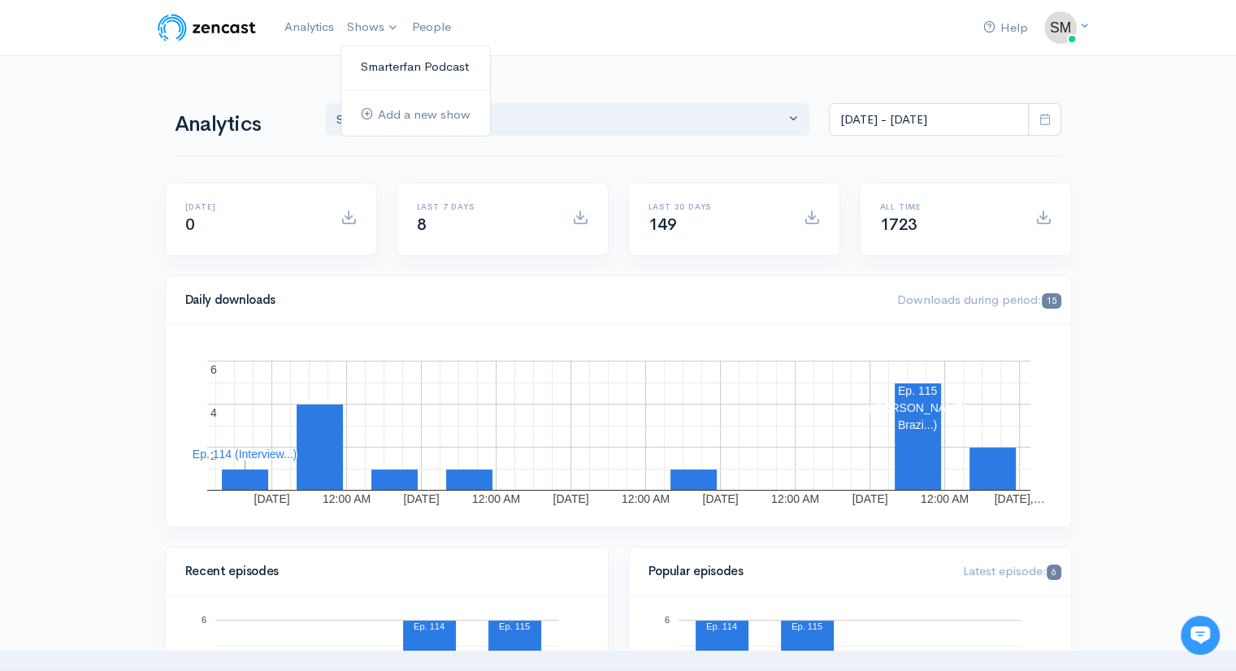
click at [371, 61] on link "Smarterfan Podcast" at bounding box center [415, 67] width 149 height 28
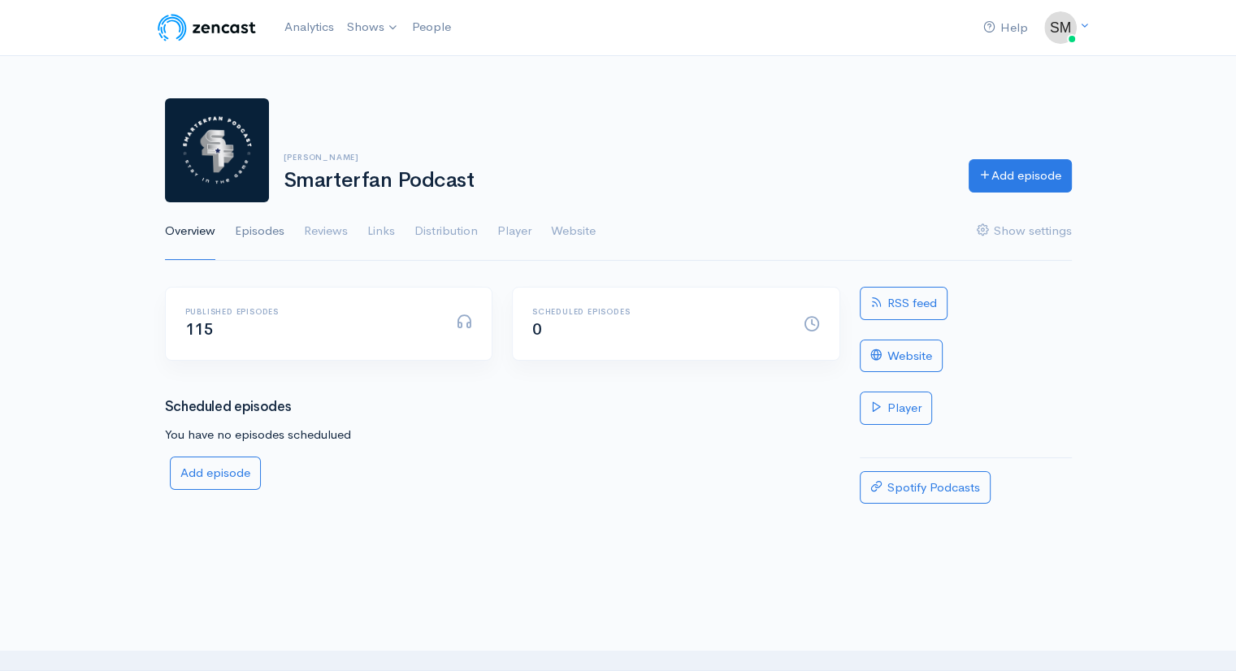
click at [271, 227] on link "Episodes" at bounding box center [260, 231] width 50 height 59
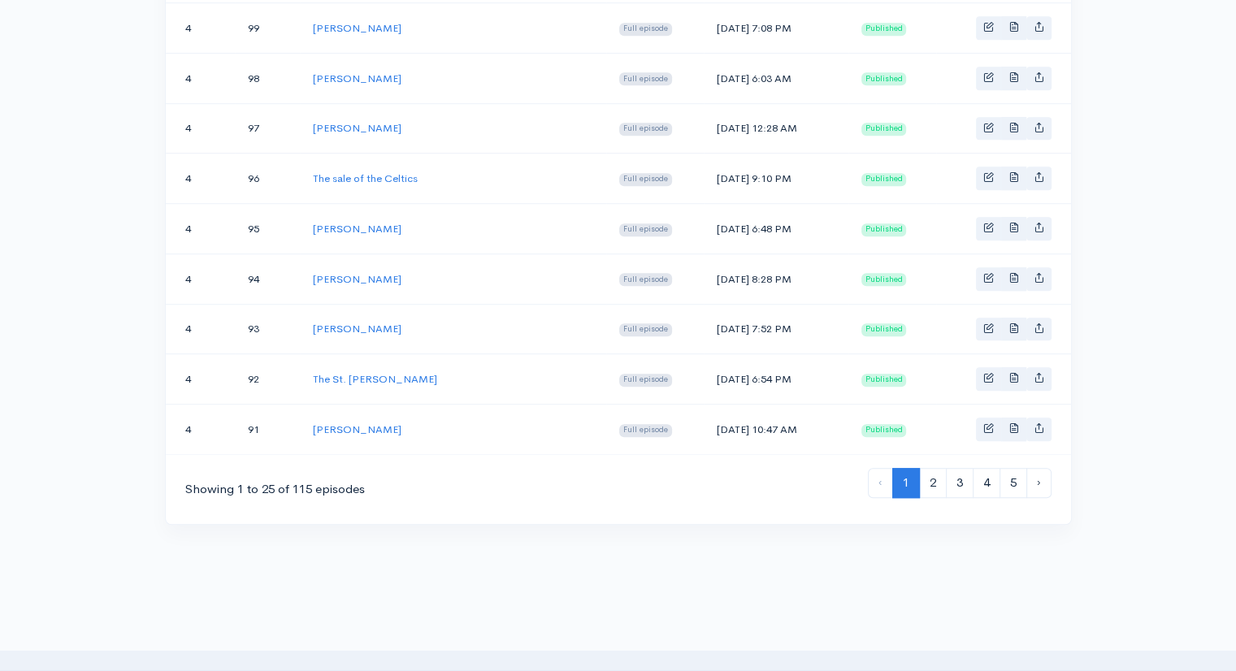
scroll to position [1185, 0]
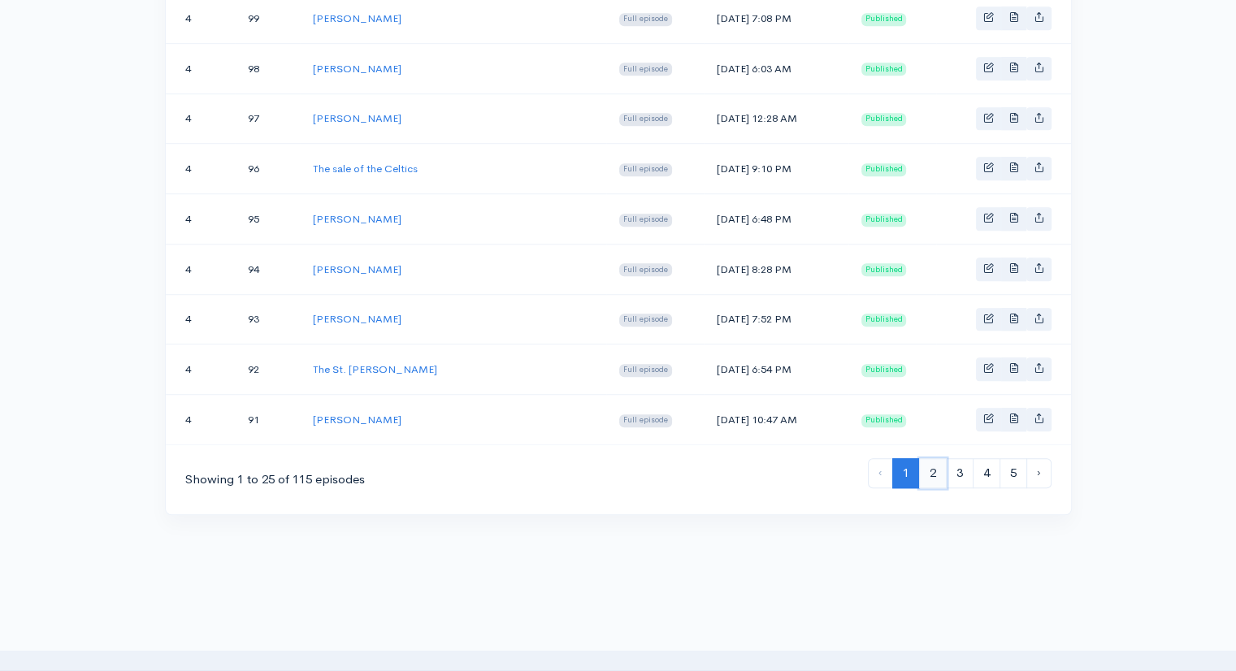
click at [936, 459] on link "2" at bounding box center [933, 473] width 28 height 30
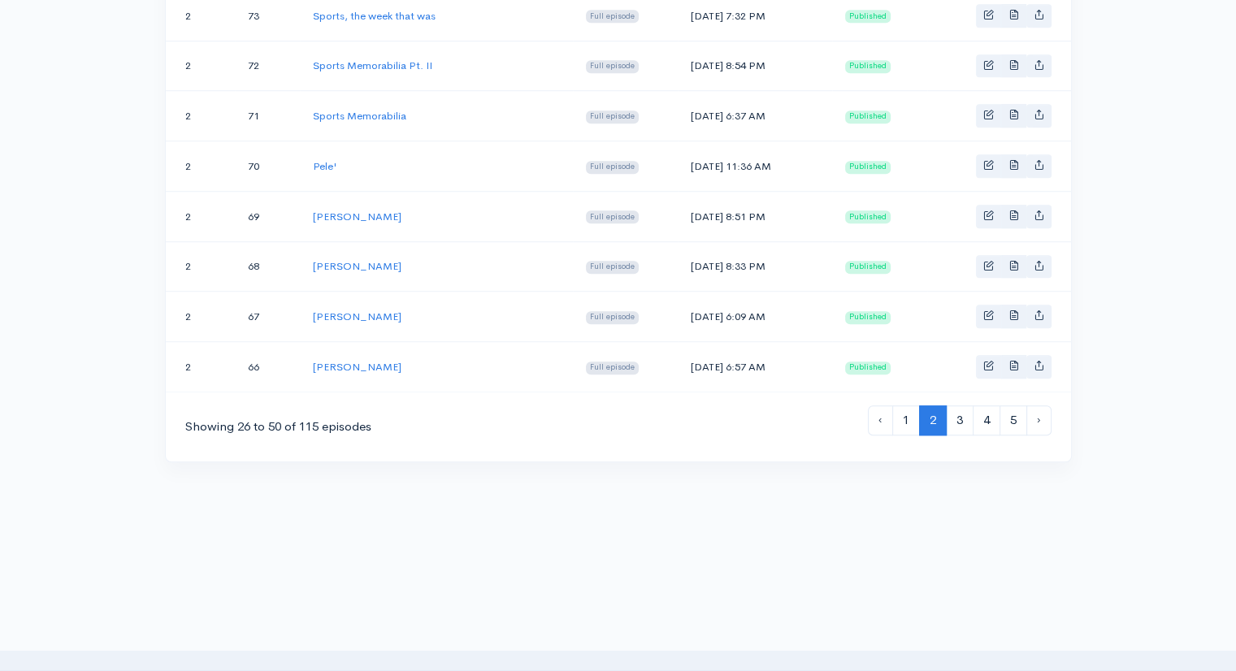
scroll to position [1242, 0]
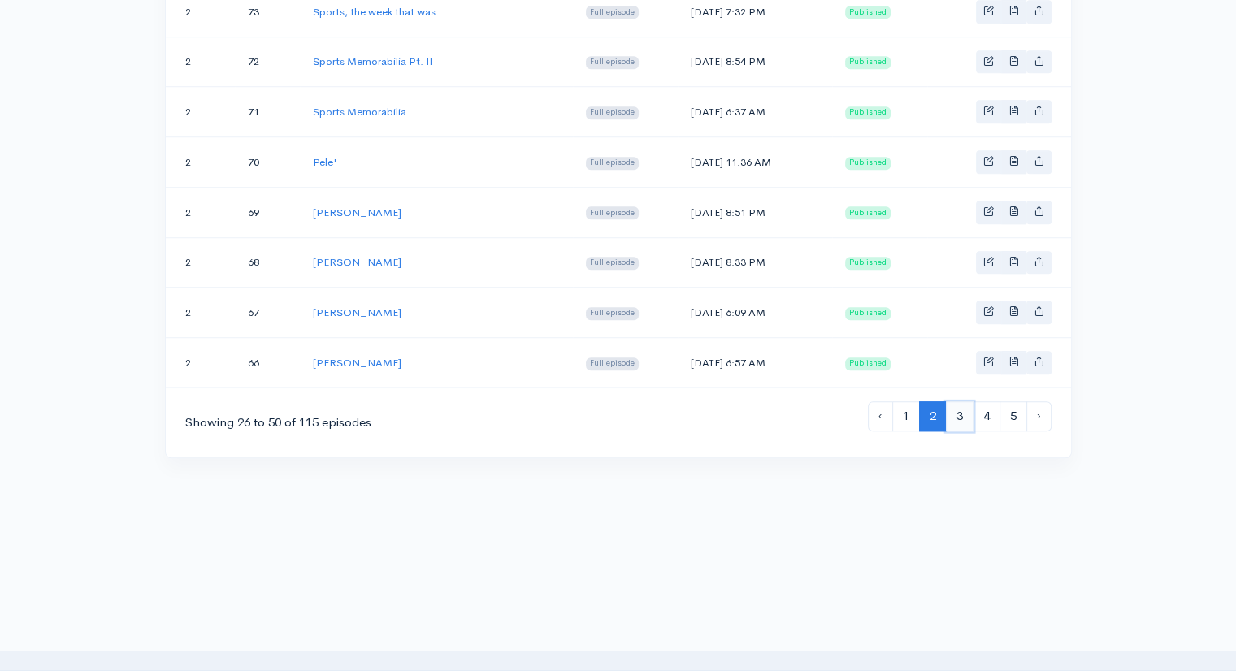
click at [959, 401] on link "3" at bounding box center [960, 416] width 28 height 30
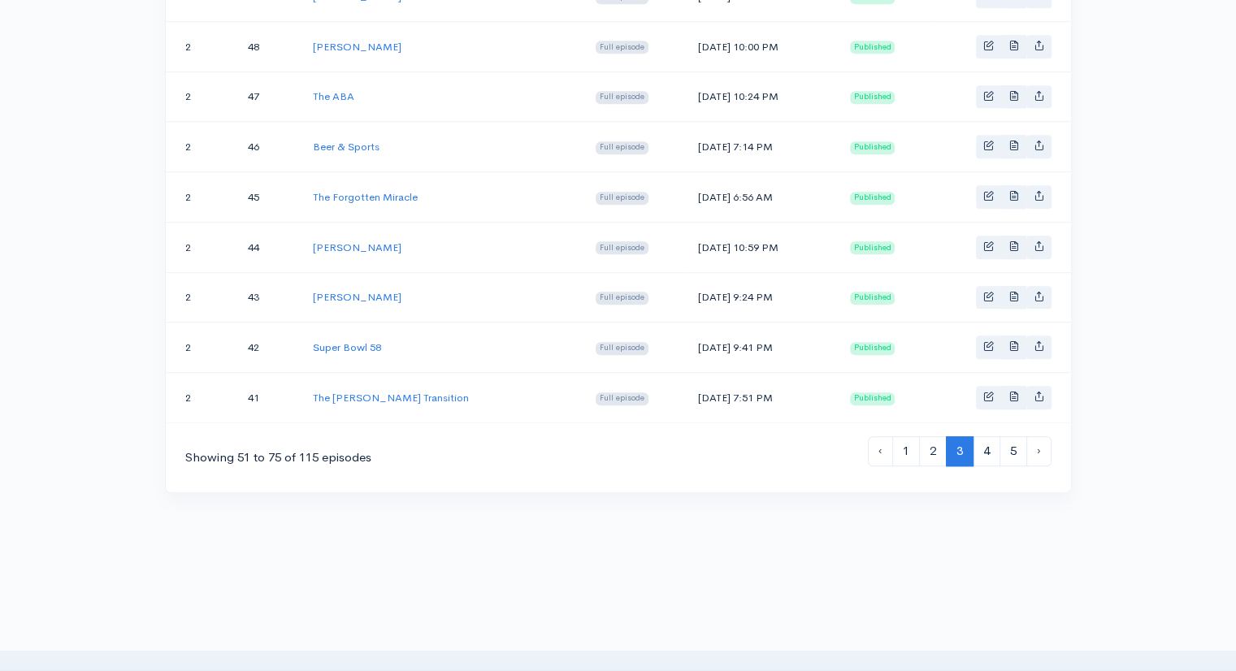
scroll to position [1211, 0]
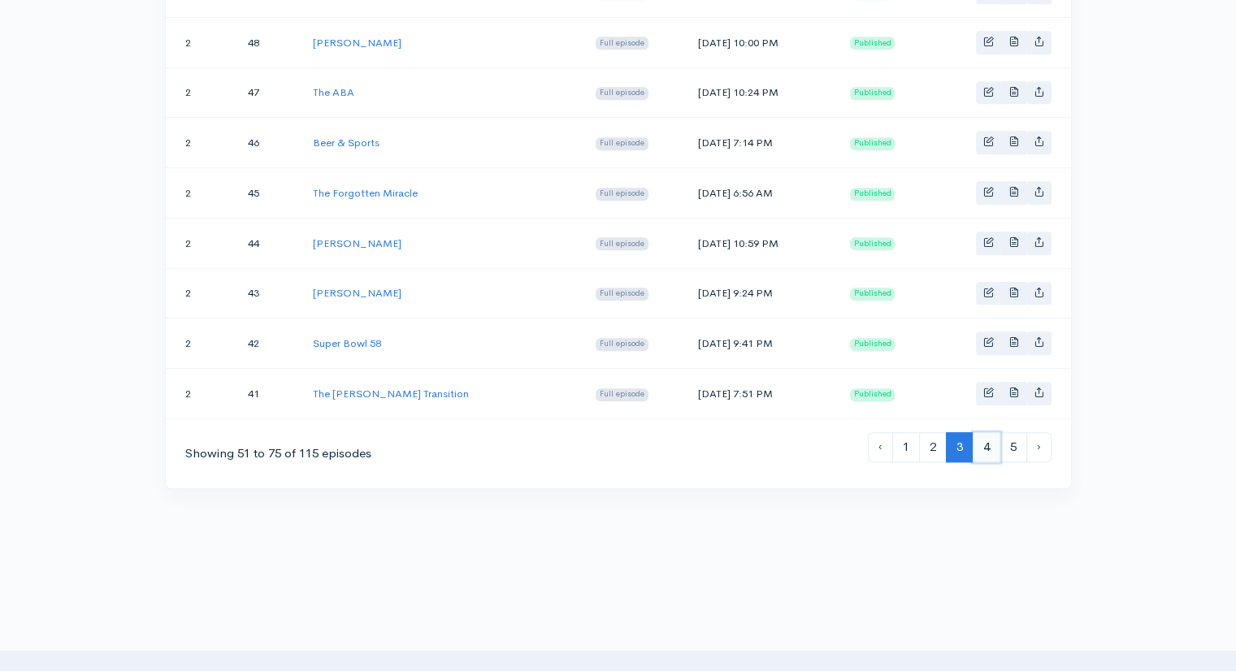
click at [987, 432] on link "4" at bounding box center [987, 447] width 28 height 30
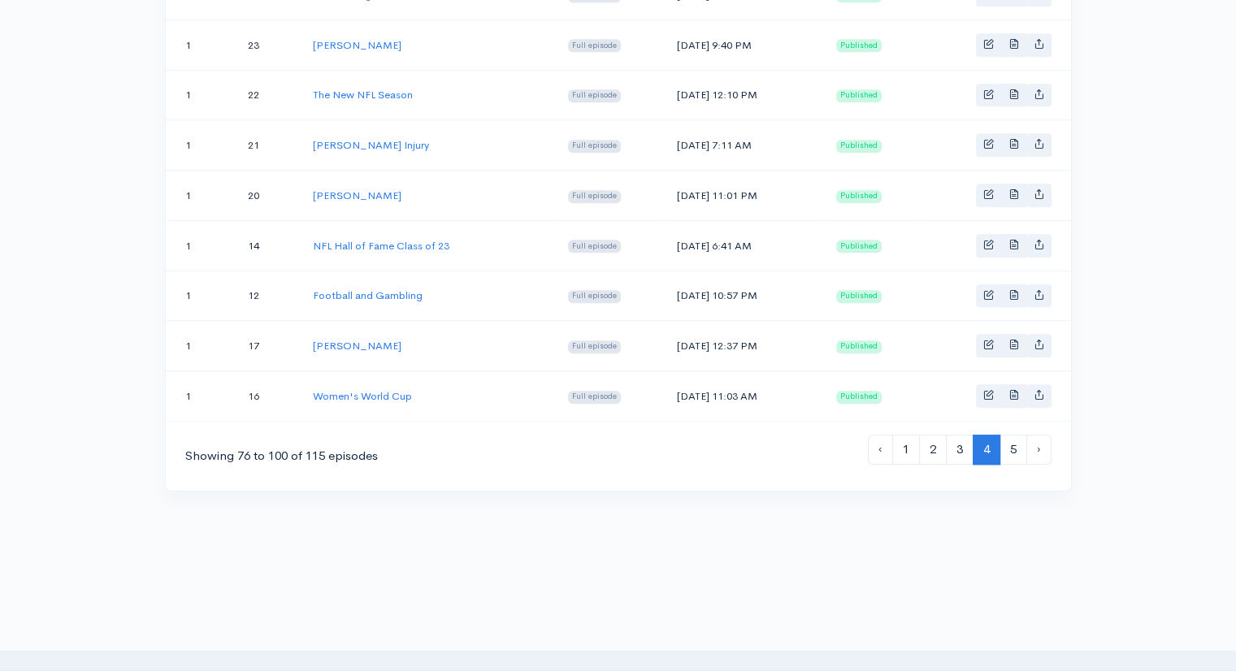
scroll to position [1212, 0]
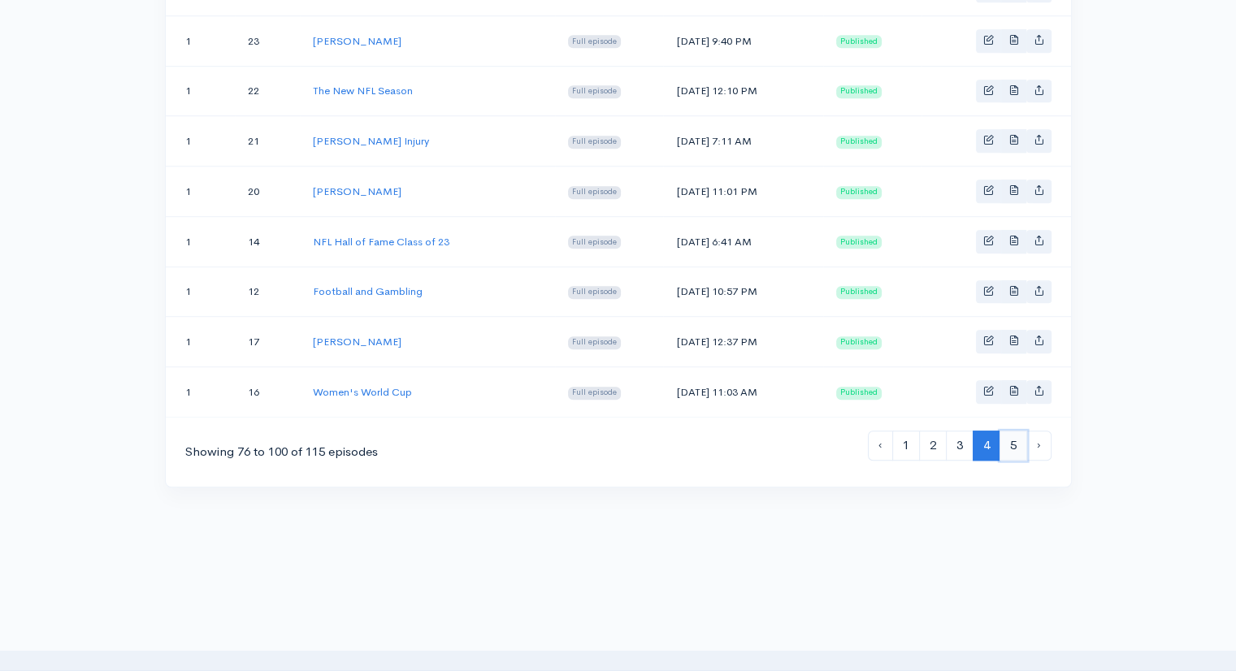
click at [1015, 431] on link "5" at bounding box center [1013, 446] width 28 height 30
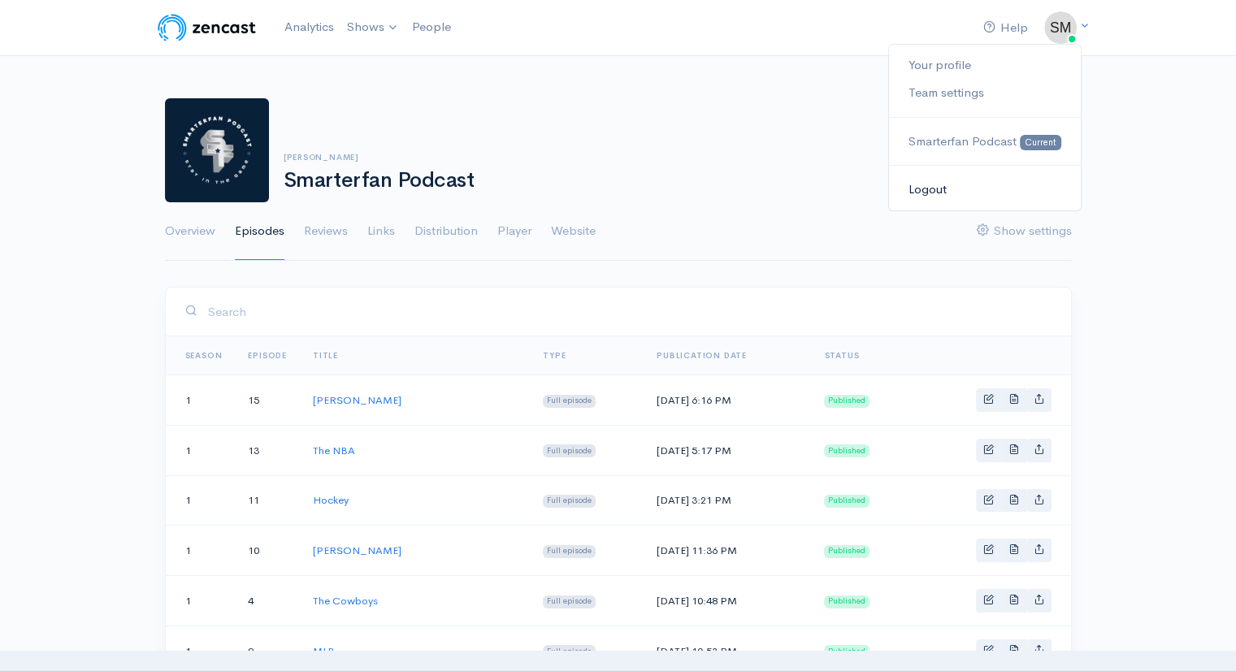
click at [923, 189] on link "Logout" at bounding box center [984, 190] width 191 height 28
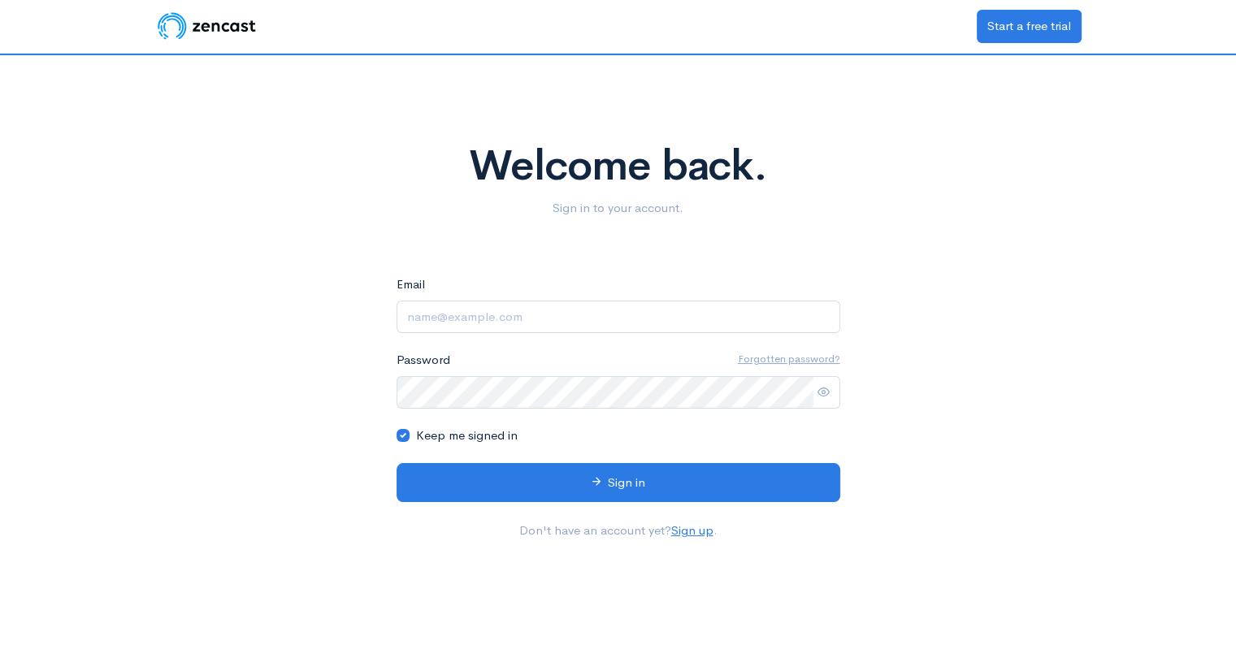
type input "[EMAIL_ADDRESS][DOMAIN_NAME]"
